Goal: Information Seeking & Learning: Learn about a topic

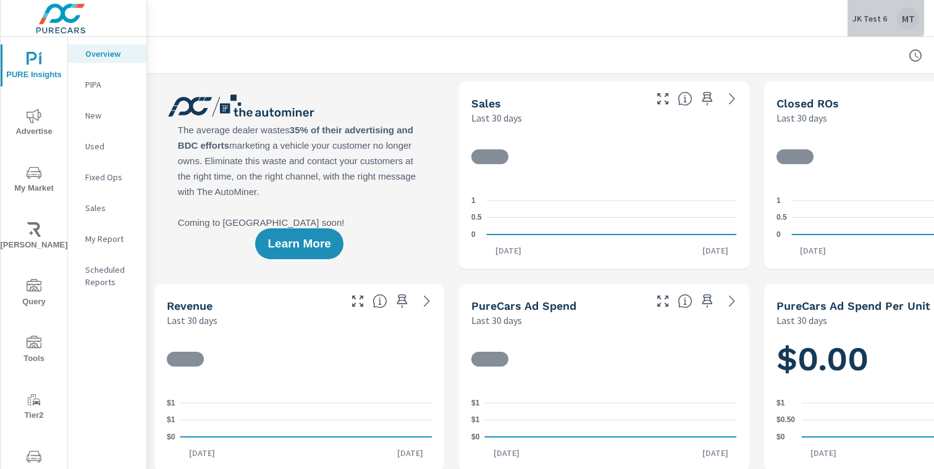
click at [870, 14] on p "JK Test 6" at bounding box center [869, 18] width 35 height 11
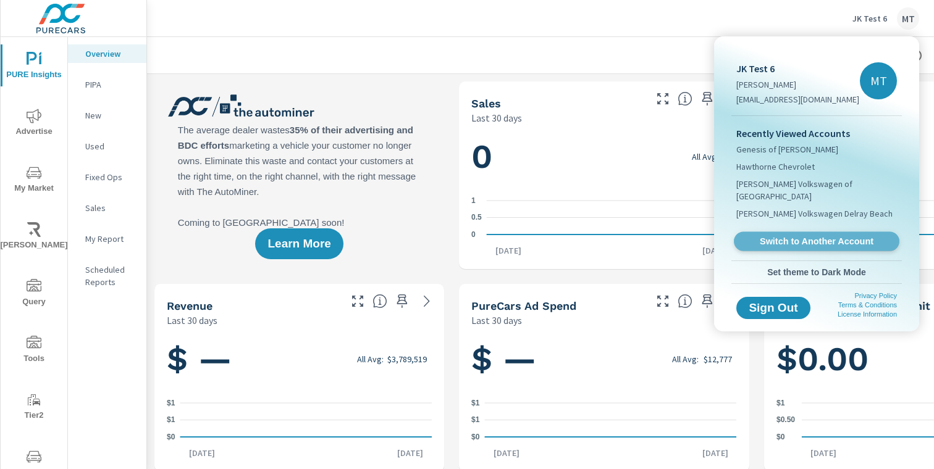
click at [789, 236] on span "Switch to Another Account" at bounding box center [816, 242] width 151 height 12
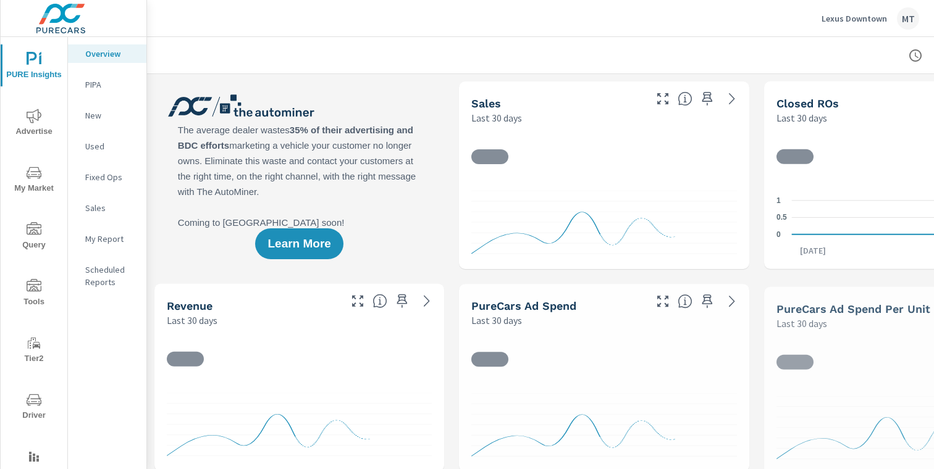
scroll to position [42, 0]
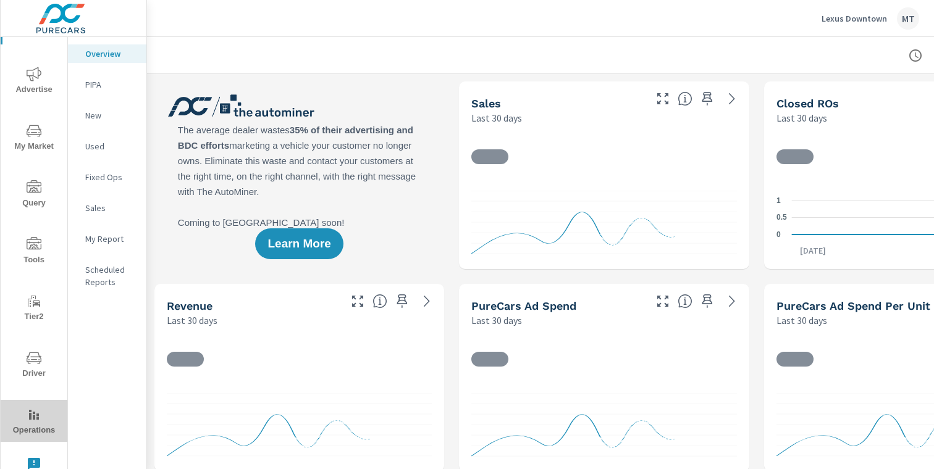
click at [32, 405] on button "Operations" at bounding box center [34, 421] width 67 height 42
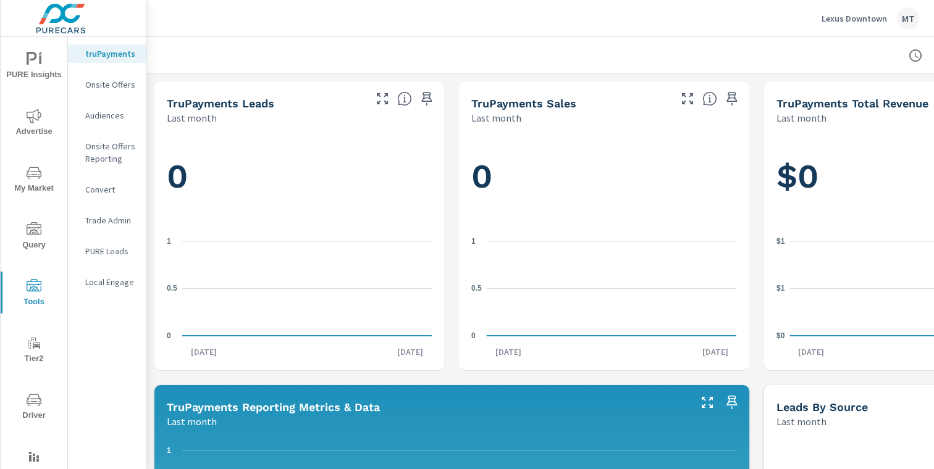
click at [36, 456] on rect "nav menu" at bounding box center [37, 457] width 2 height 2
click at [843, 20] on p "Lexus Downtown" at bounding box center [854, 18] width 65 height 11
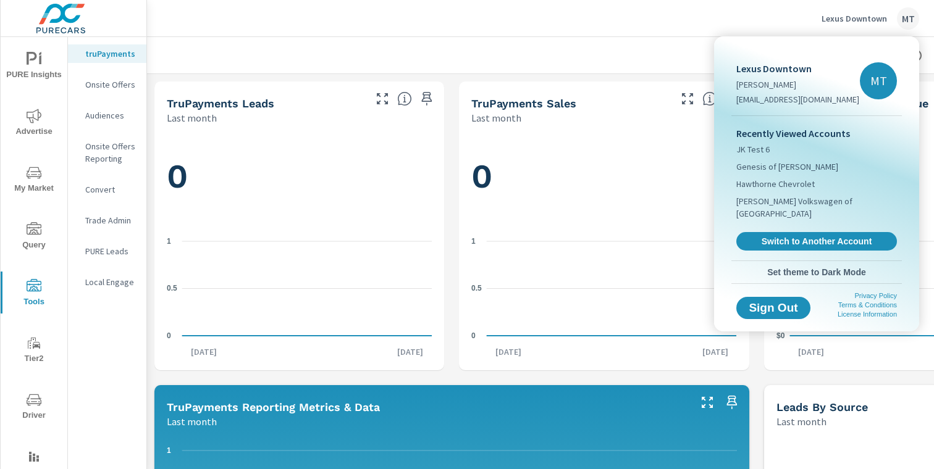
click at [99, 319] on div at bounding box center [467, 234] width 934 height 469
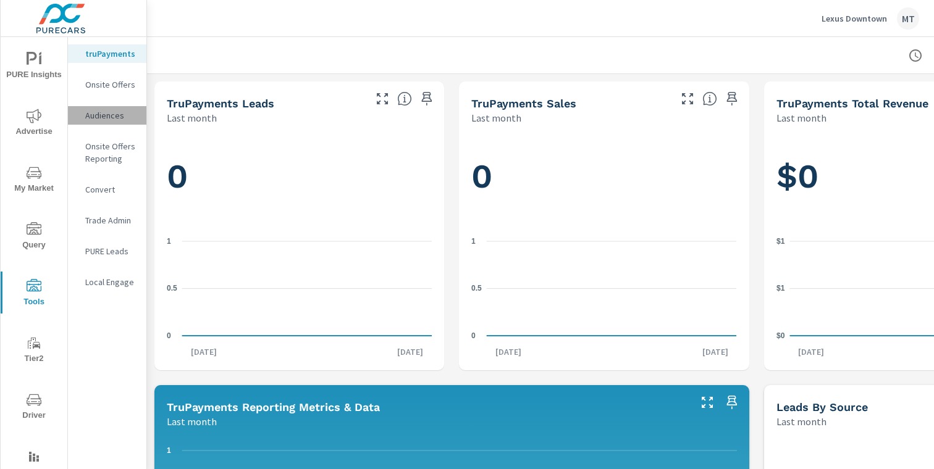
click at [103, 124] on div "Audiences" at bounding box center [107, 115] width 78 height 19
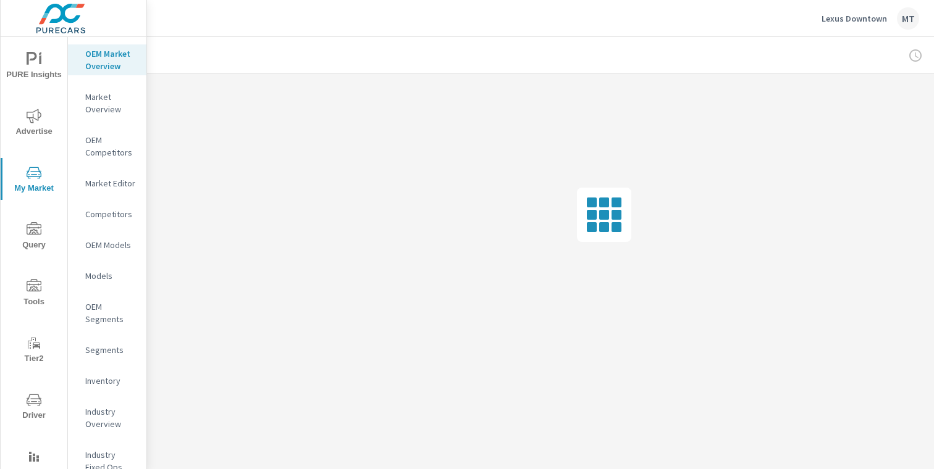
scroll to position [42, 0]
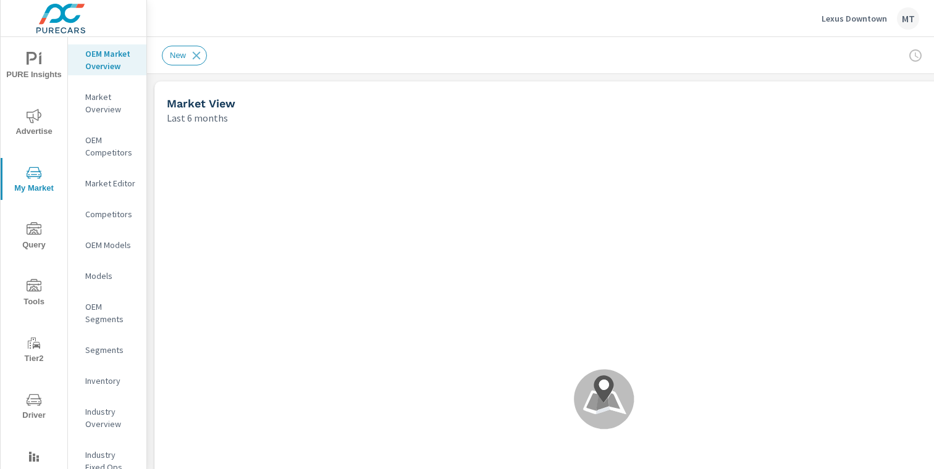
scroll to position [42, 0]
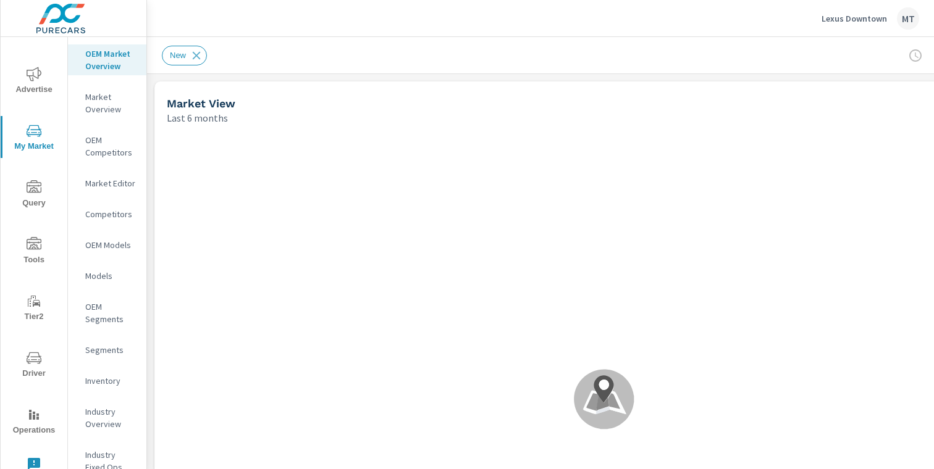
click at [841, 13] on p "Lexus Downtown" at bounding box center [854, 18] width 65 height 11
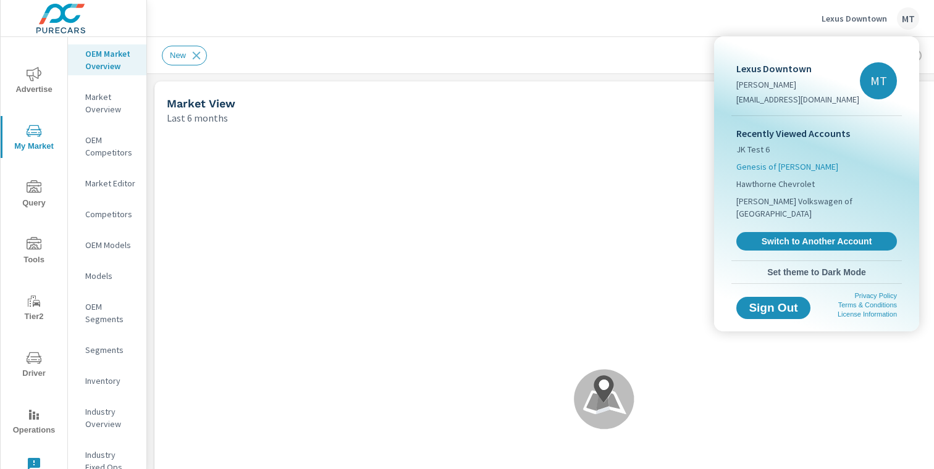
click at [788, 167] on span "Genesis of Chandler" at bounding box center [787, 167] width 102 height 12
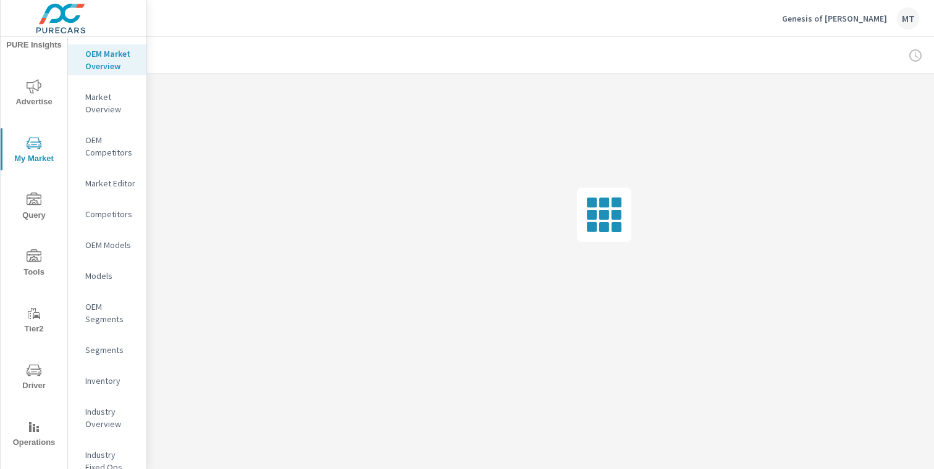
scroll to position [42, 0]
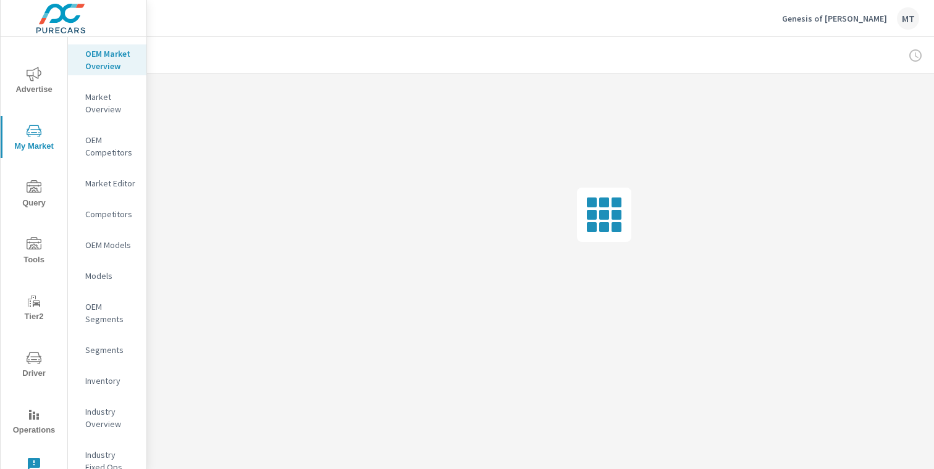
click at [38, 427] on span "Operations" at bounding box center [33, 423] width 59 height 30
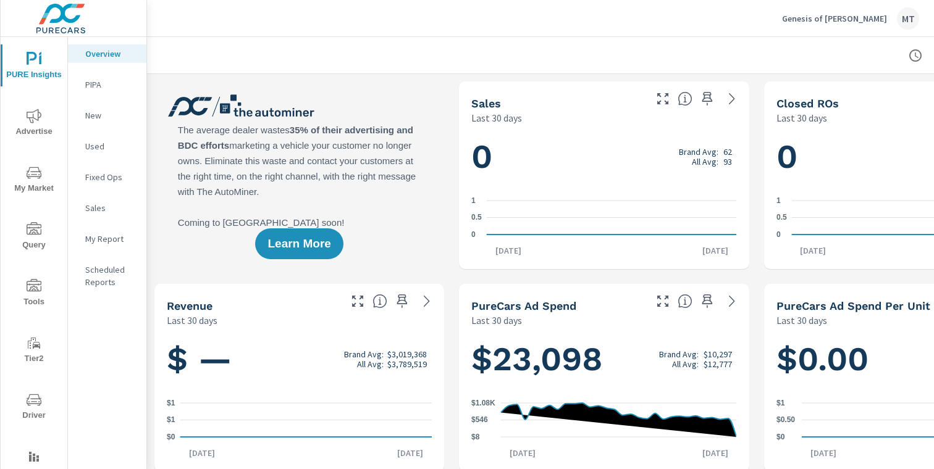
scroll to position [42, 0]
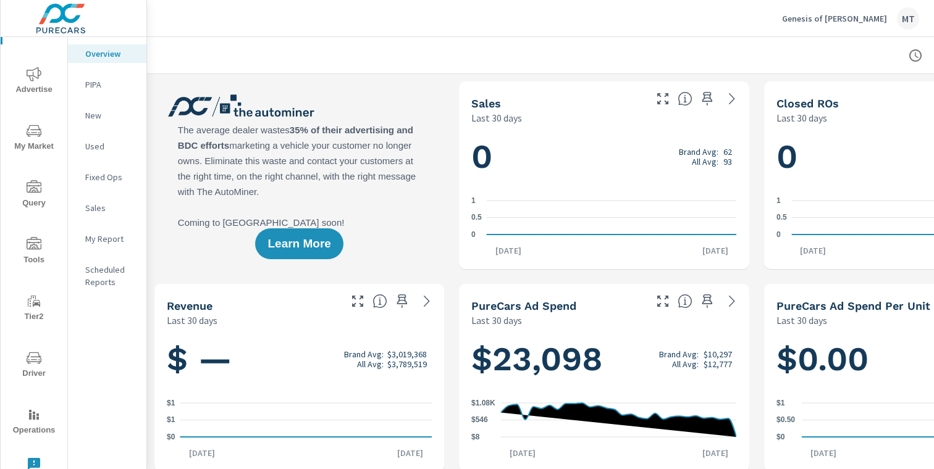
click at [31, 256] on span "Tools" at bounding box center [33, 252] width 59 height 30
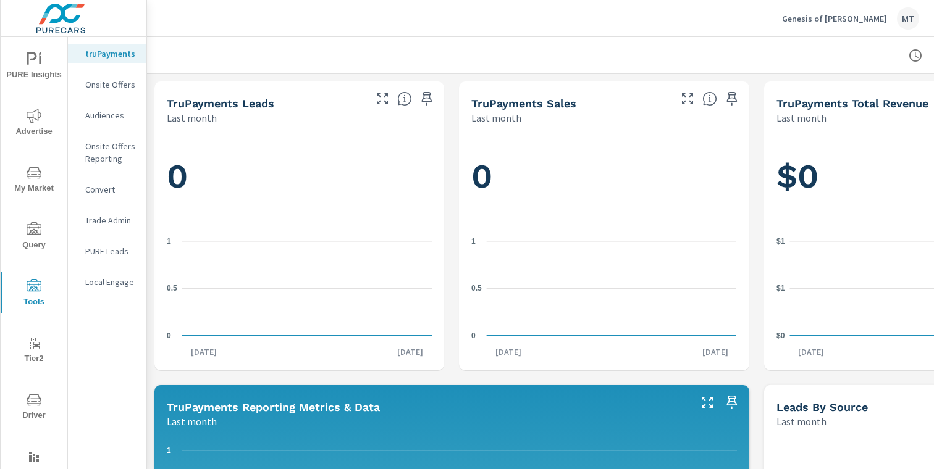
scroll to position [42, 0]
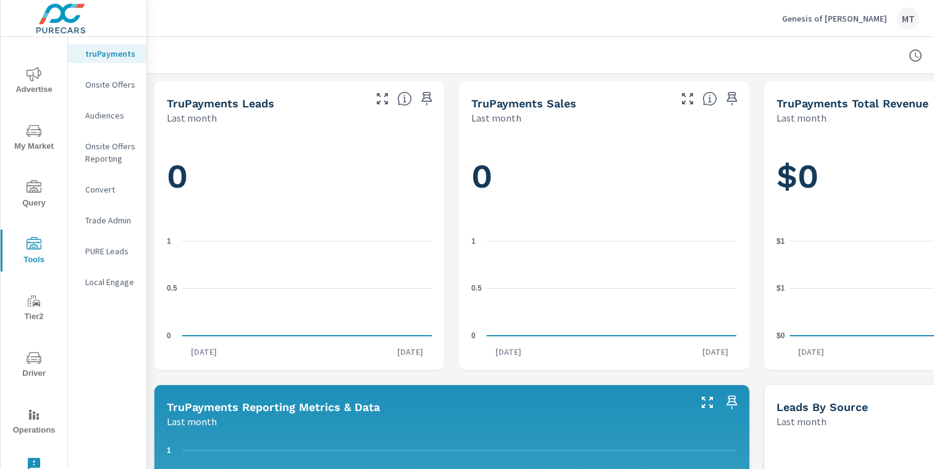
click at [33, 459] on icon "nav menu" at bounding box center [34, 464] width 12 height 12
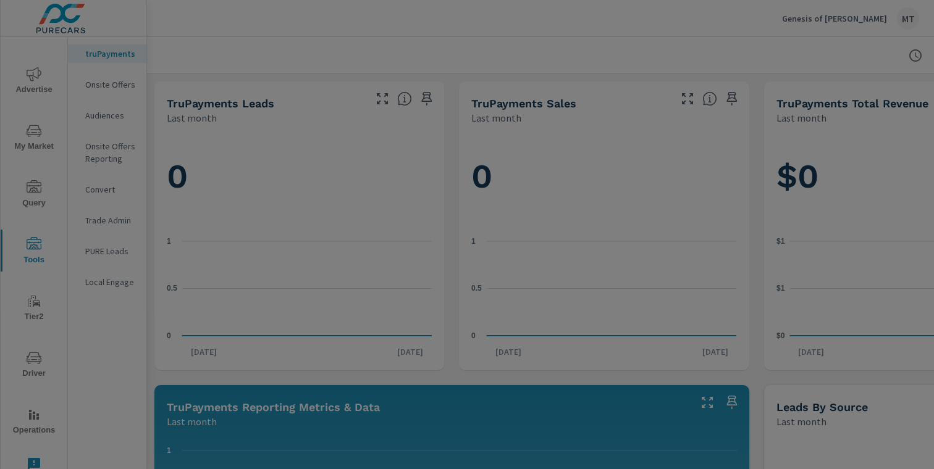
scroll to position [0, 0]
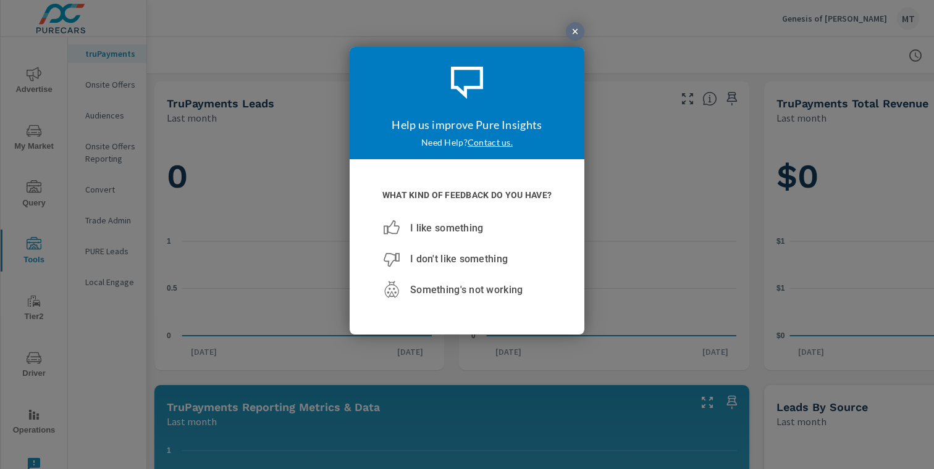
click at [585, 30] on div at bounding box center [462, 184] width 256 height 313
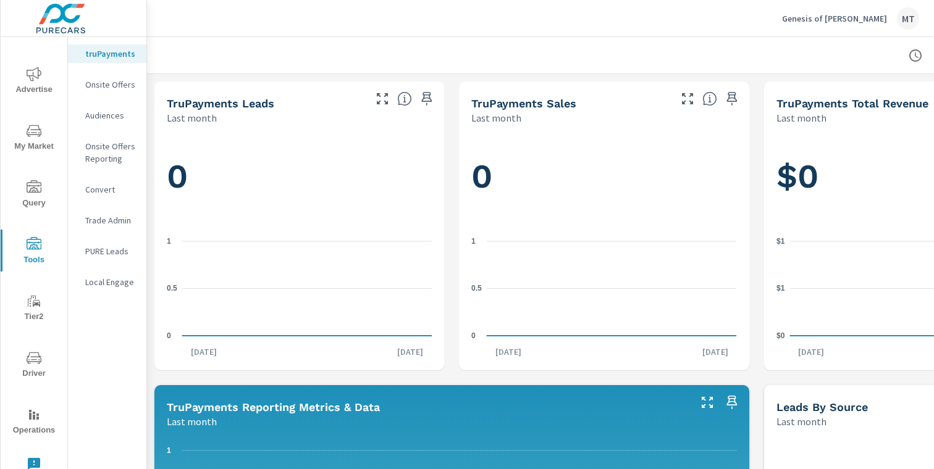
click at [32, 93] on span "Advertise" at bounding box center [33, 82] width 59 height 30
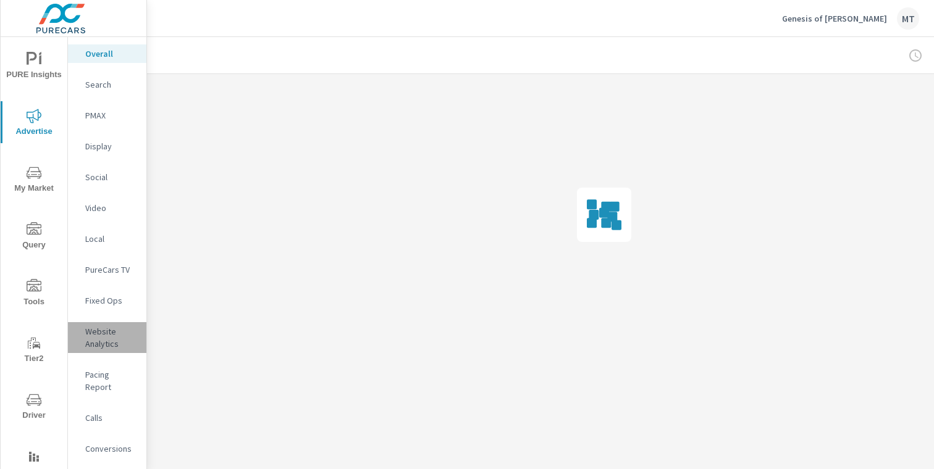
click at [103, 337] on p "Website Analytics" at bounding box center [110, 338] width 51 height 25
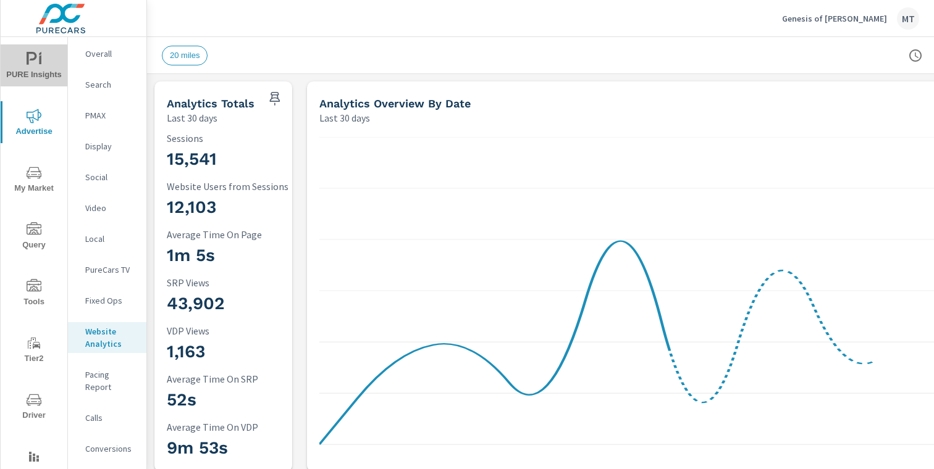
click at [37, 65] on icon "nav menu" at bounding box center [34, 59] width 15 height 15
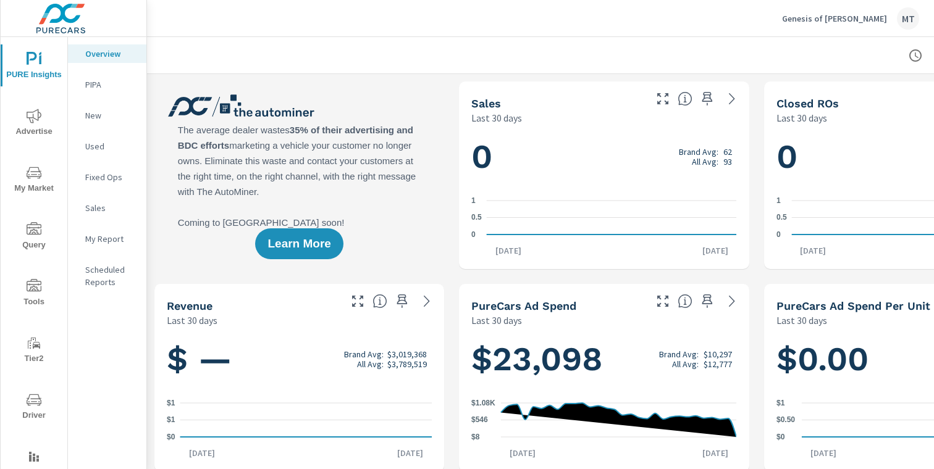
scroll to position [42, 0]
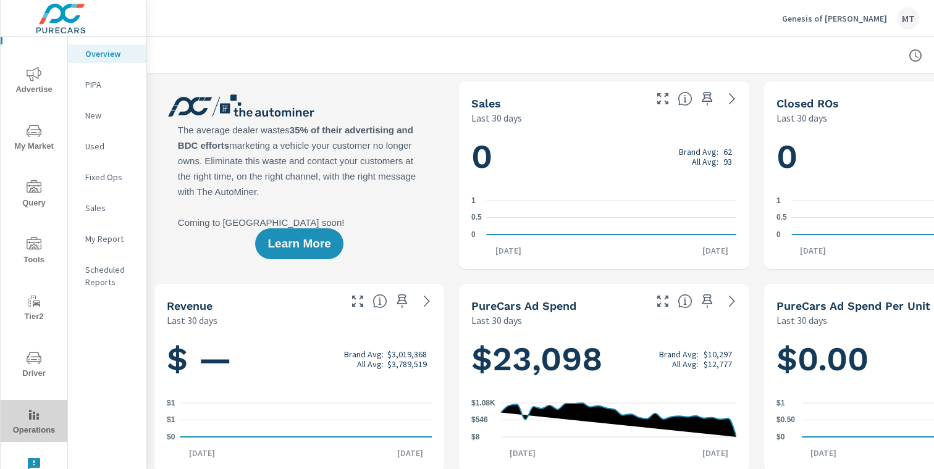
click at [39, 417] on icon "nav menu" at bounding box center [34, 415] width 15 height 15
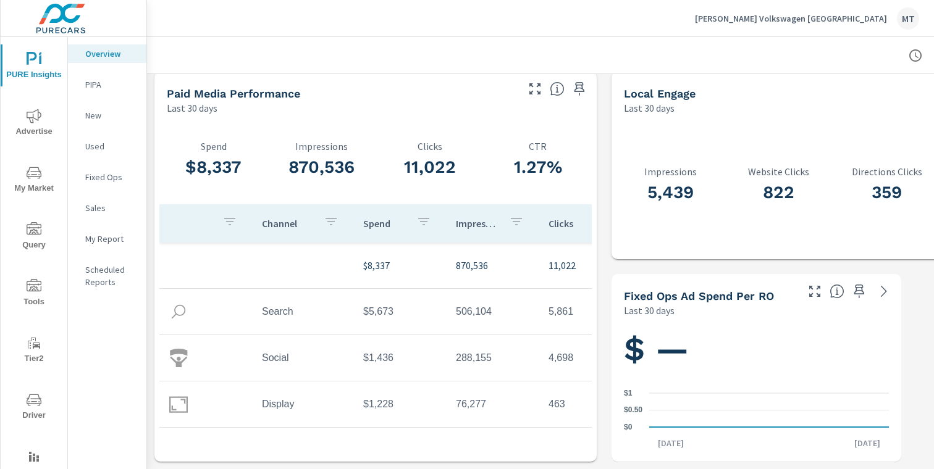
scroll to position [42, 0]
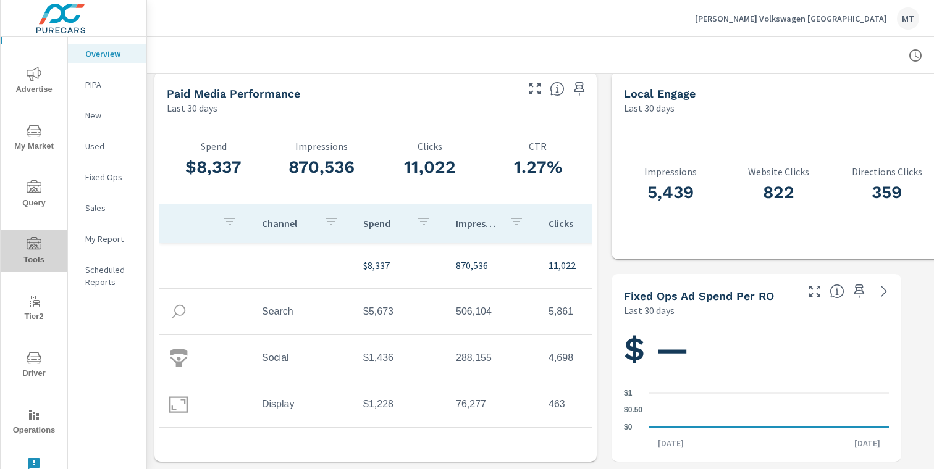
click at [34, 254] on span "Tools" at bounding box center [33, 252] width 59 height 30
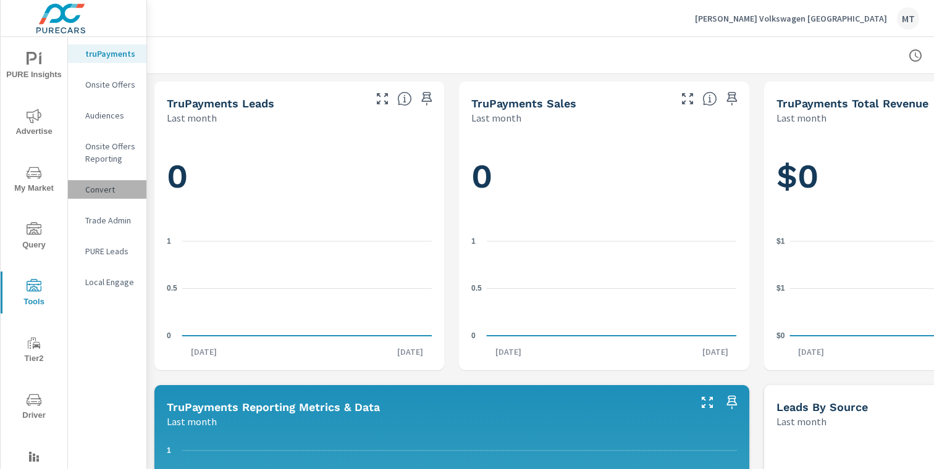
click at [109, 198] on div "Convert" at bounding box center [107, 189] width 78 height 19
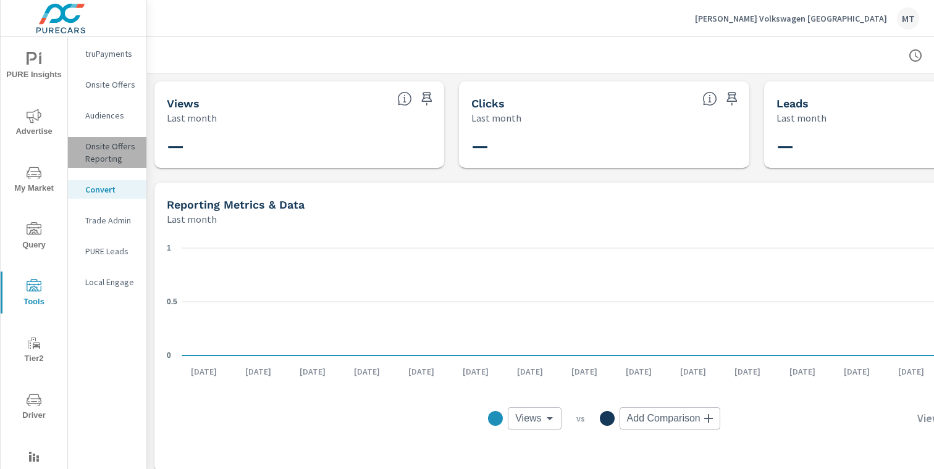
click at [109, 146] on p "Onsite Offers Reporting" at bounding box center [110, 152] width 51 height 25
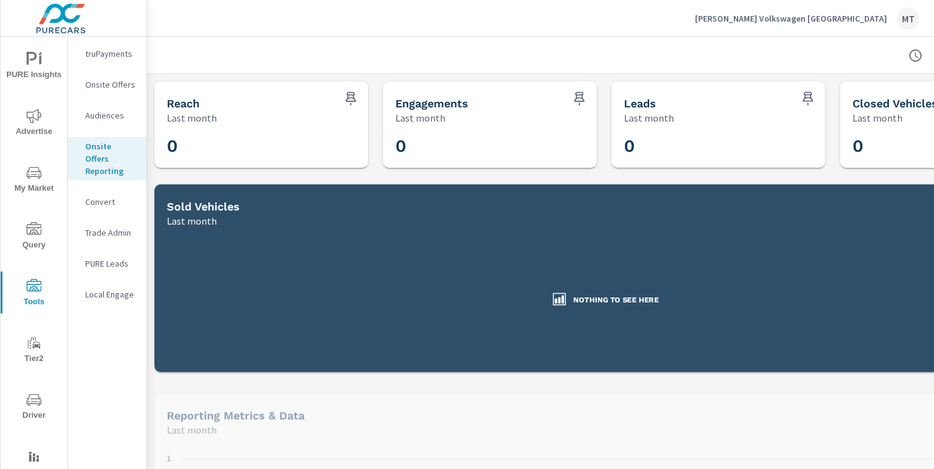
click at [111, 112] on p "Audiences" at bounding box center [110, 115] width 51 height 12
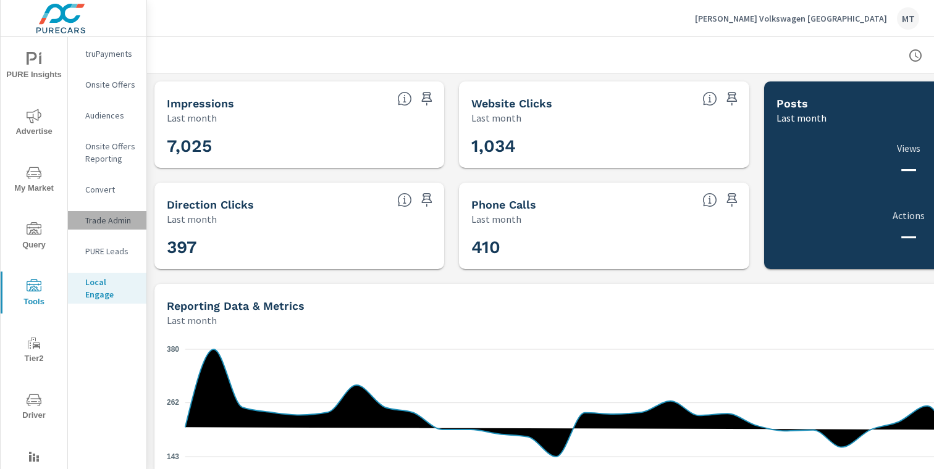
click at [103, 219] on p "Trade Admin" at bounding box center [110, 220] width 51 height 12
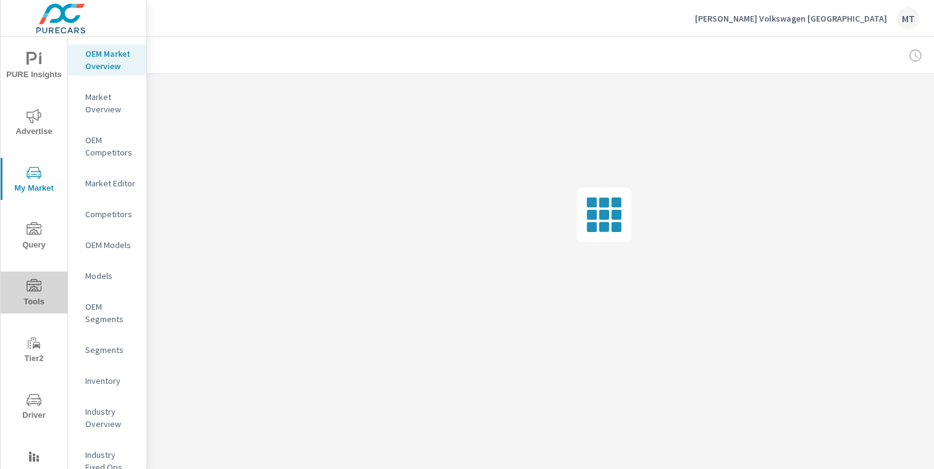
click at [40, 296] on span "Tools" at bounding box center [33, 294] width 59 height 30
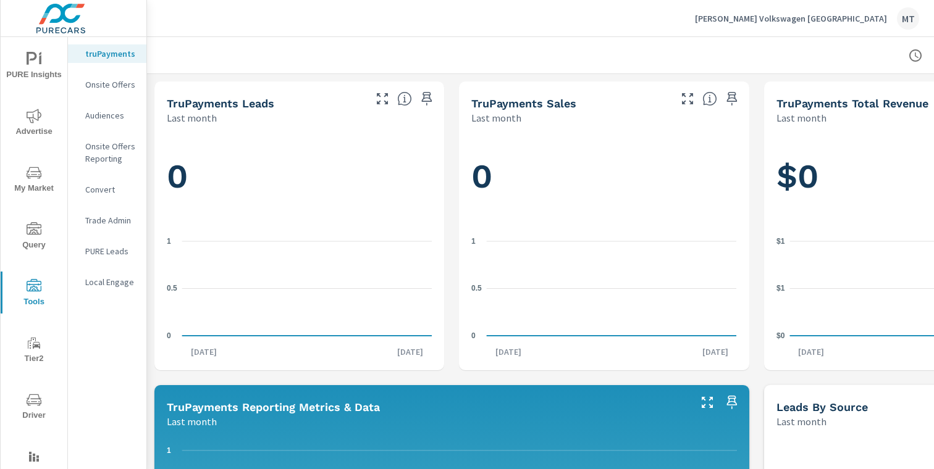
scroll to position [42, 0]
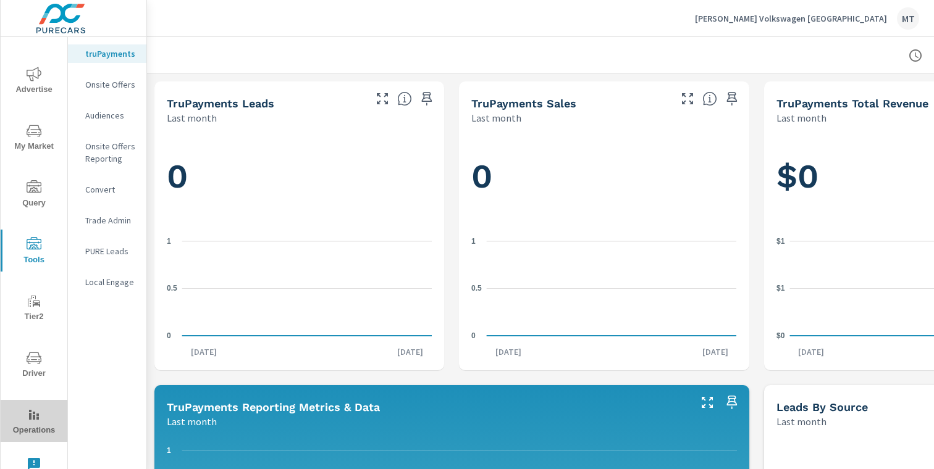
click at [35, 411] on icon "nav menu" at bounding box center [34, 415] width 15 height 15
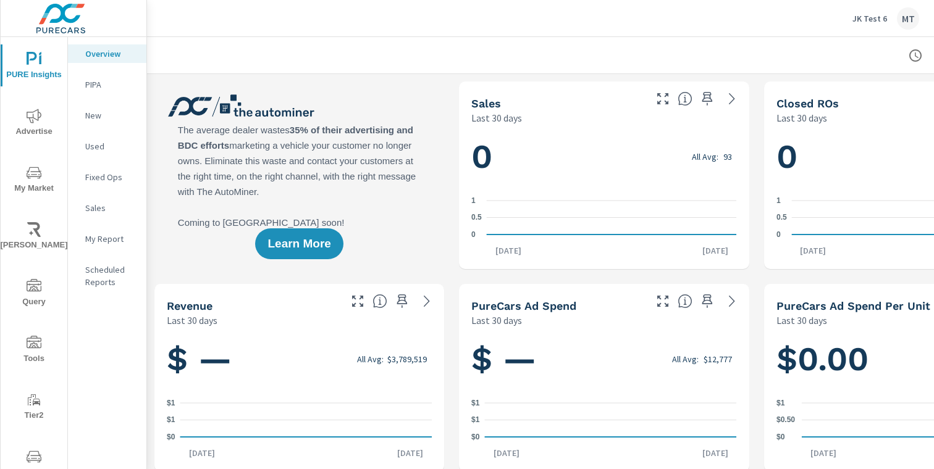
scroll to position [99, 0]
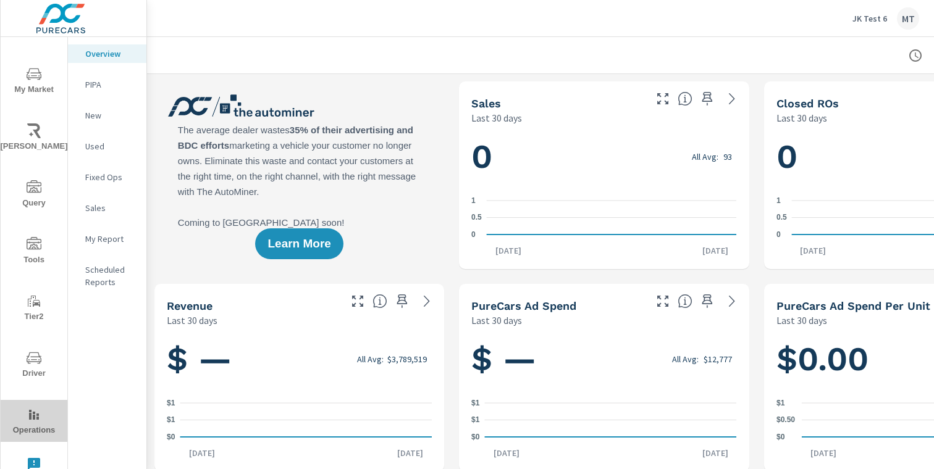
click at [22, 434] on span "Operations" at bounding box center [33, 423] width 59 height 30
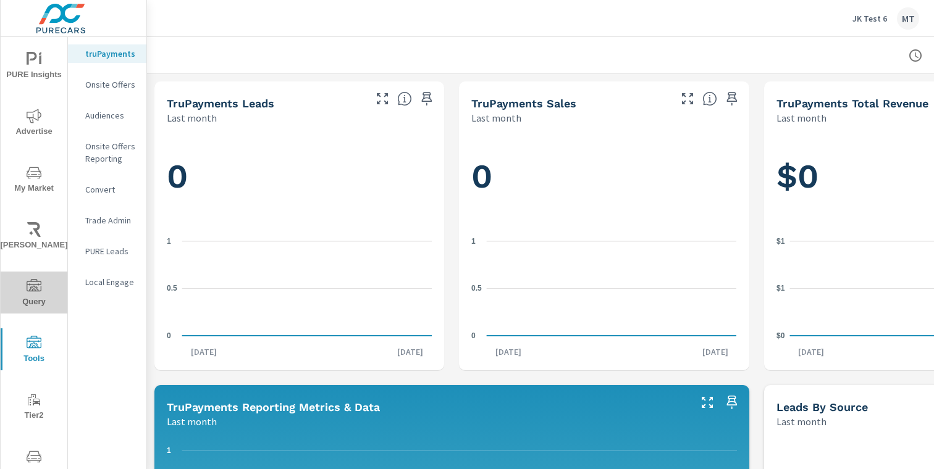
click at [31, 280] on icon "nav menu" at bounding box center [34, 285] width 15 height 12
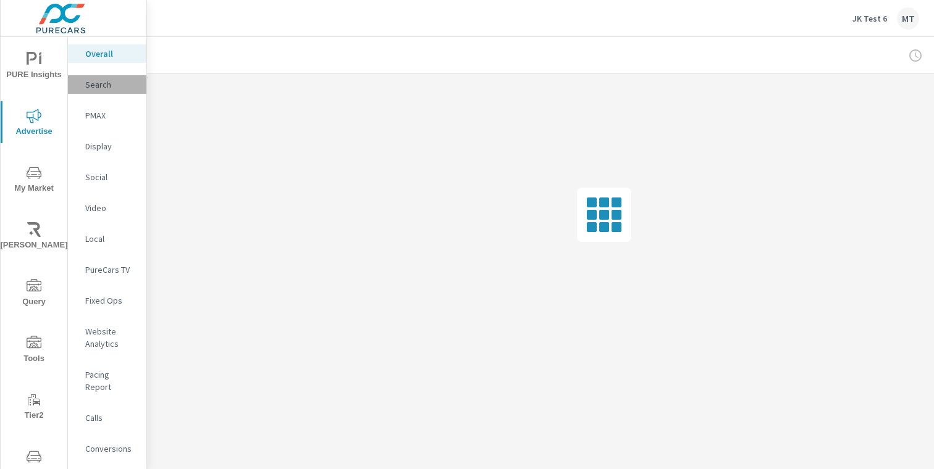
click at [102, 88] on p "Search" at bounding box center [110, 84] width 51 height 12
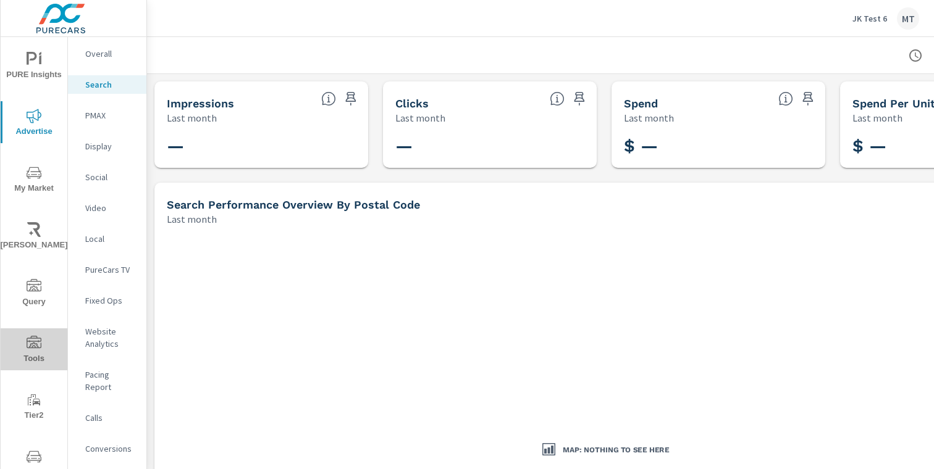
click at [36, 347] on icon "nav menu" at bounding box center [34, 343] width 15 height 15
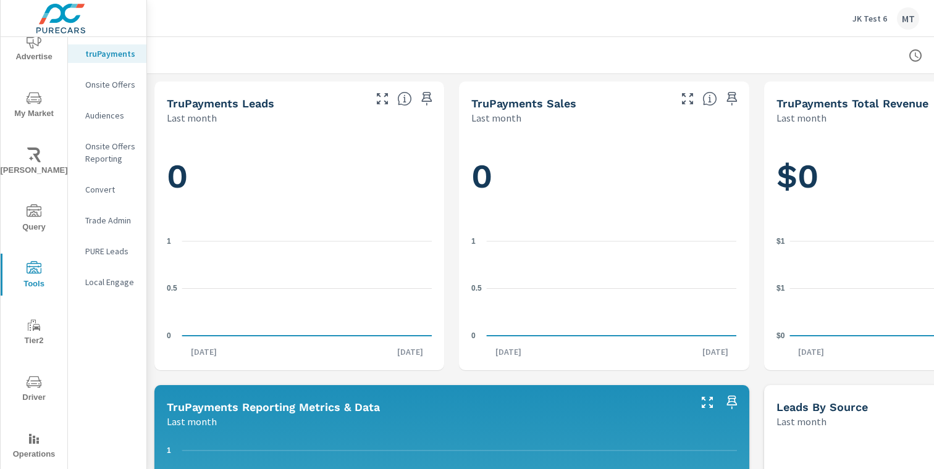
scroll to position [99, 0]
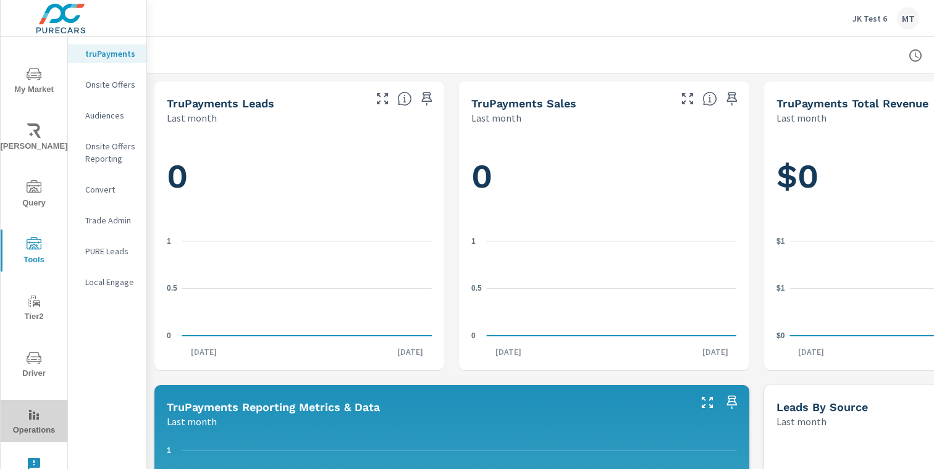
click at [29, 408] on icon "nav menu" at bounding box center [34, 415] width 15 height 15
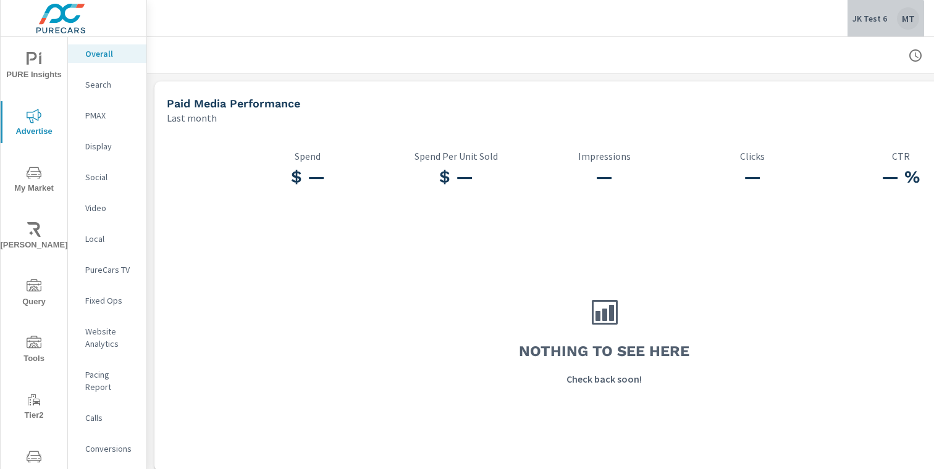
click at [875, 26] on div "JK Test 6 MT" at bounding box center [885, 18] width 67 height 22
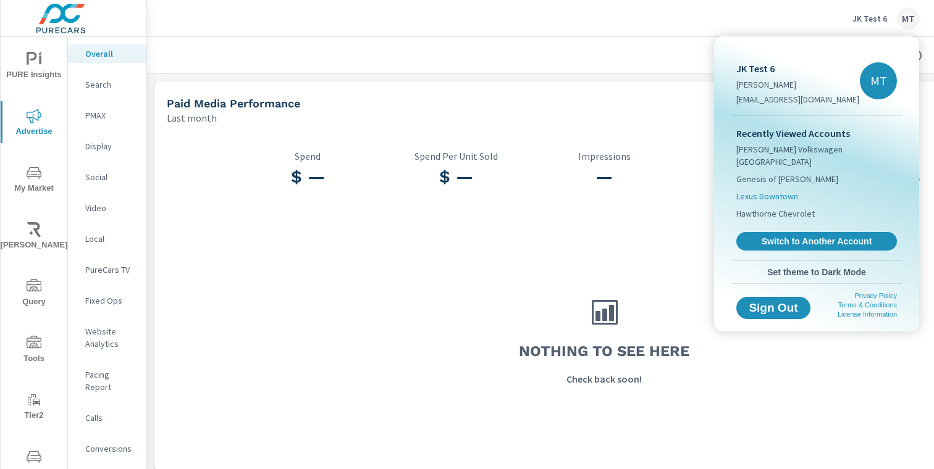
click at [777, 190] on span "Lexus Downtown" at bounding box center [767, 196] width 62 height 12
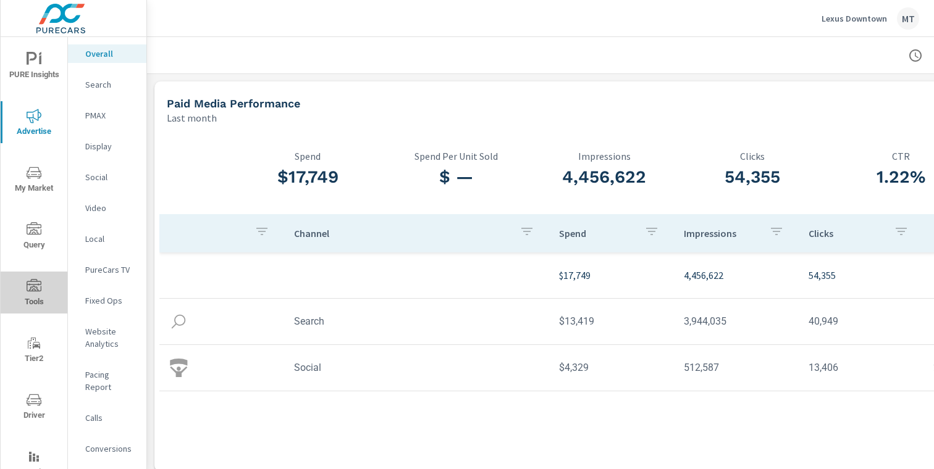
click at [33, 303] on span "Tools" at bounding box center [33, 294] width 59 height 30
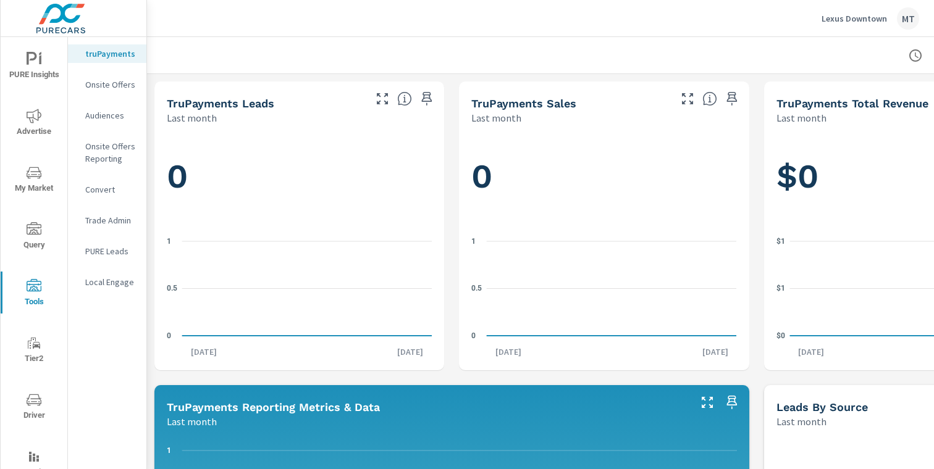
click at [33, 234] on icon "nav menu" at bounding box center [34, 229] width 15 height 15
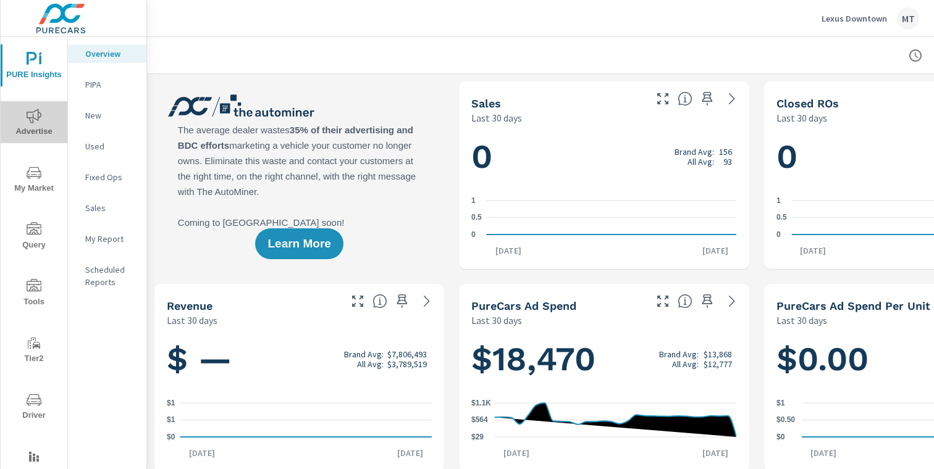
click at [30, 125] on span "Advertise" at bounding box center [33, 124] width 59 height 30
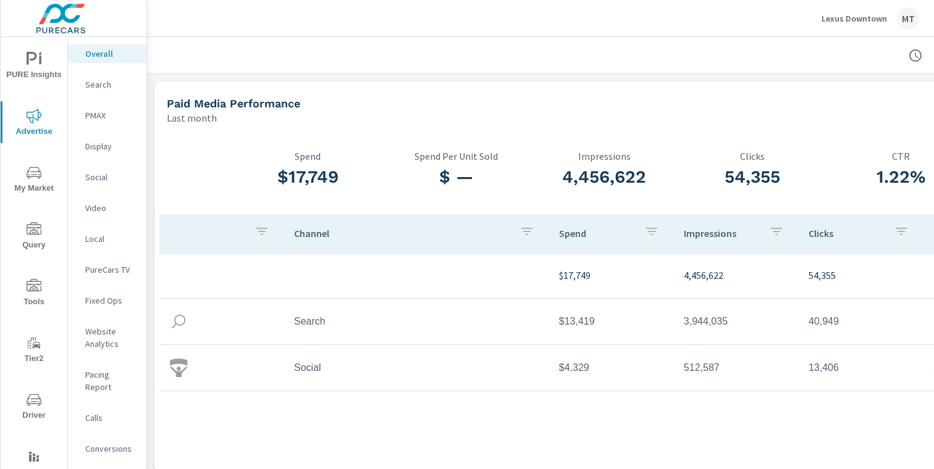
click at [94, 82] on p "Search" at bounding box center [110, 84] width 51 height 12
